Goal: Information Seeking & Learning: Learn about a topic

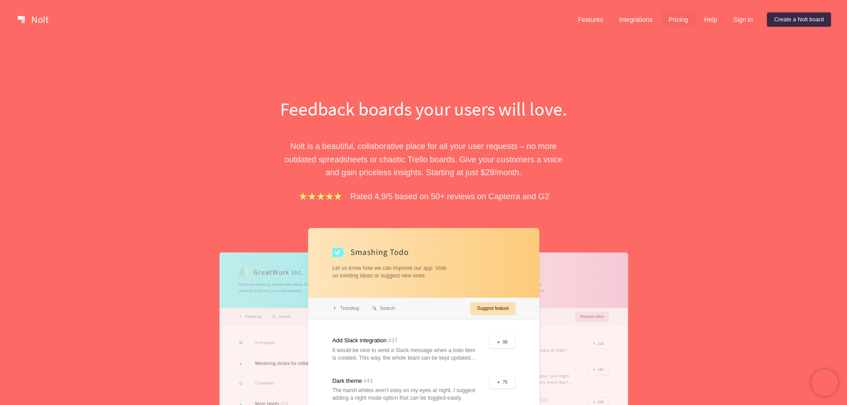
click at [688, 20] on link "Pricing" at bounding box center [679, 19] width 34 height 14
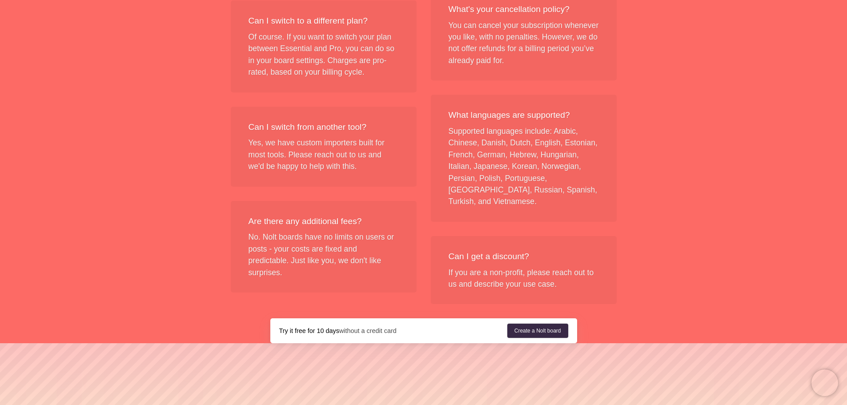
scroll to position [1066, 0]
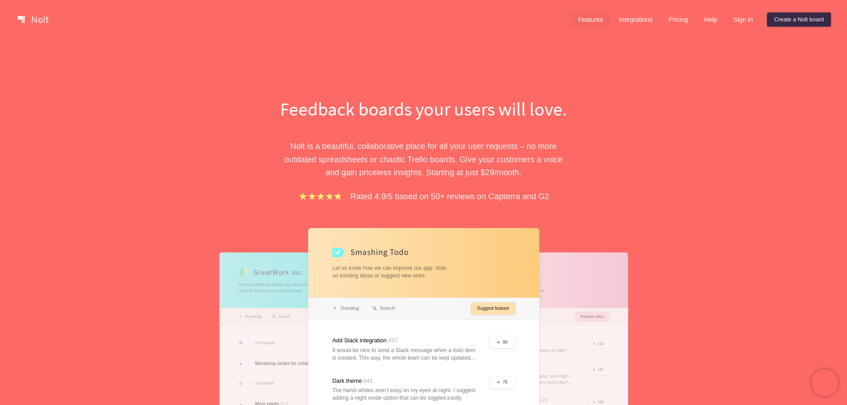
click at [606, 21] on link "Features" at bounding box center [591, 19] width 40 height 14
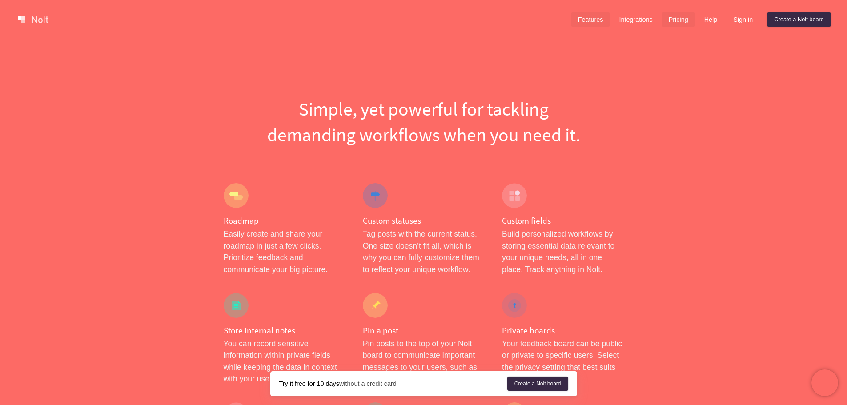
click at [679, 20] on link "Pricing" at bounding box center [679, 19] width 34 height 14
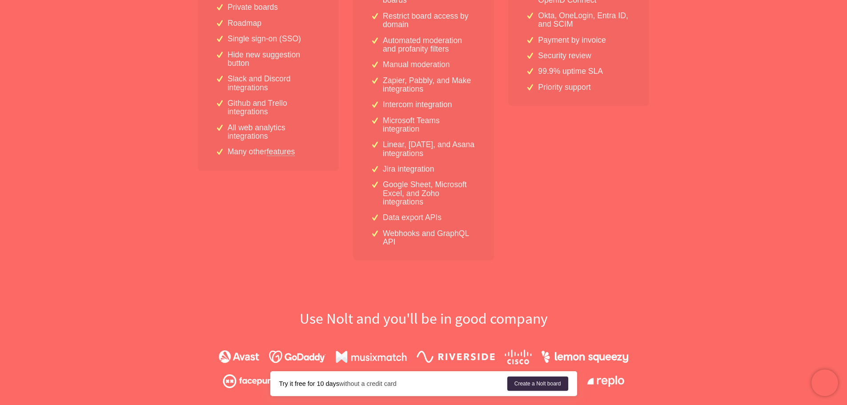
scroll to position [356, 0]
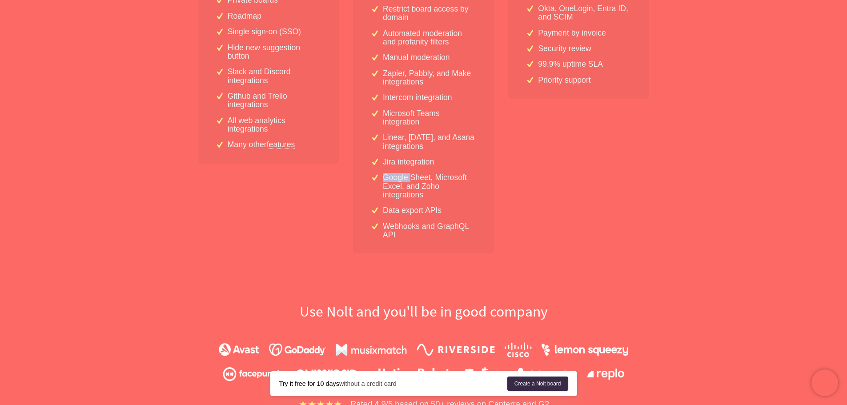
drag, startPoint x: 384, startPoint y: 179, endPoint x: 412, endPoint y: 178, distance: 28.5
click at [412, 178] on p "Google Sheet, Microsoft Excel, and Zoho integrations" at bounding box center [429, 186] width 93 height 26
click at [398, 169] on div "5 boards Everything in Essential Password-protected boards Restrict board acces…" at bounding box center [423, 98] width 141 height 312
click at [467, 132] on div "5 boards Everything in Essential Password-protected boards Restrict board acces…" at bounding box center [423, 98] width 141 height 312
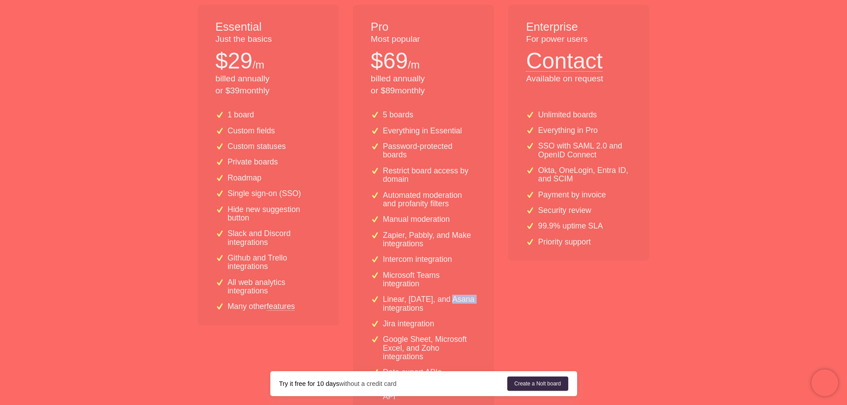
scroll to position [178, 0]
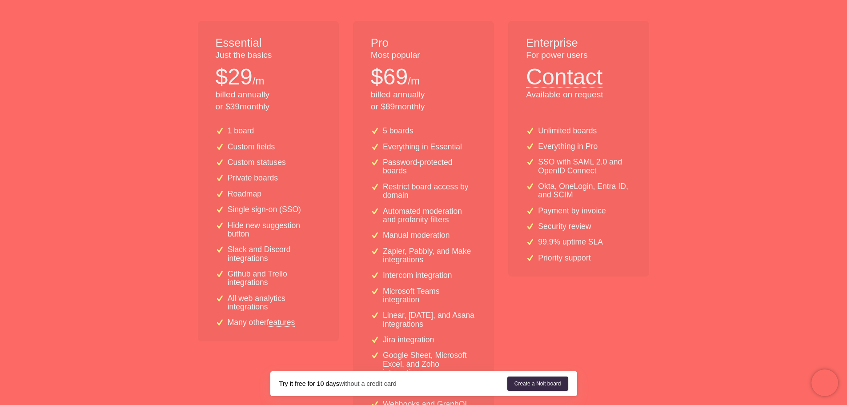
click at [228, 110] on p "billed annually or $ 39 monthly" at bounding box center [268, 101] width 105 height 24
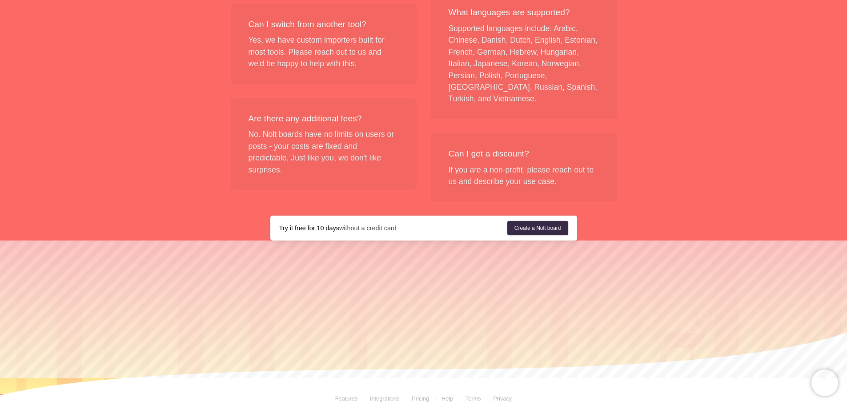
scroll to position [1022, 0]
